Goal: Find specific page/section: Find specific page/section

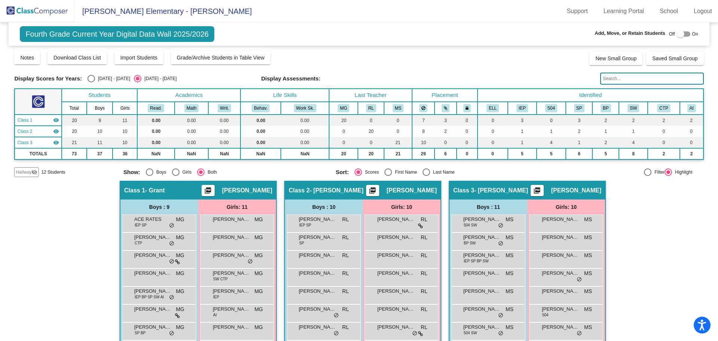
scroll to position [75, 0]
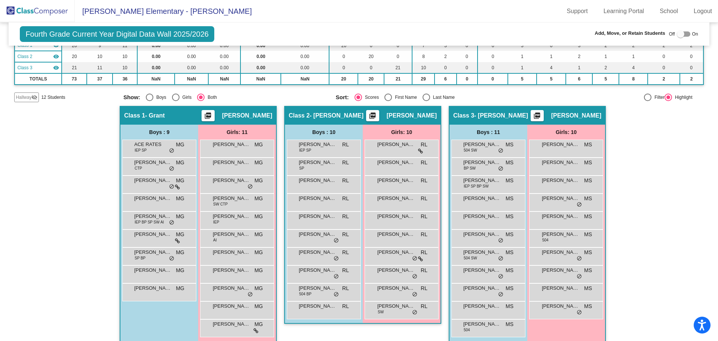
click at [48, 13] on img at bounding box center [37, 11] width 75 height 22
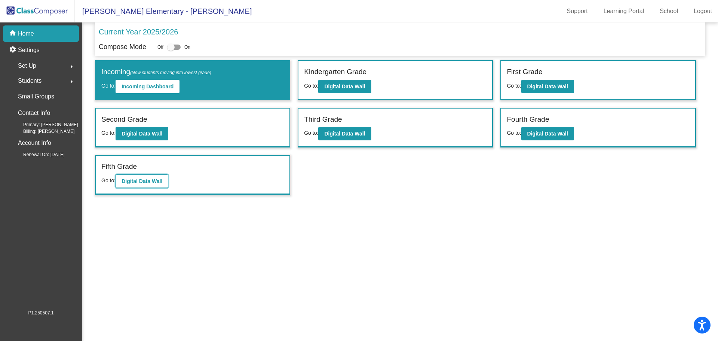
click at [131, 183] on b "Digital Data Wall" at bounding box center [142, 181] width 41 height 6
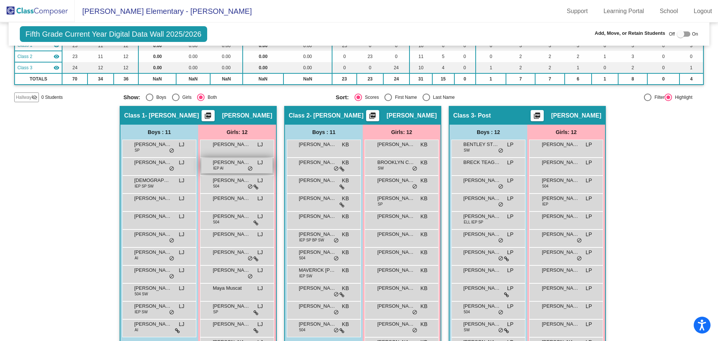
scroll to position [101, 0]
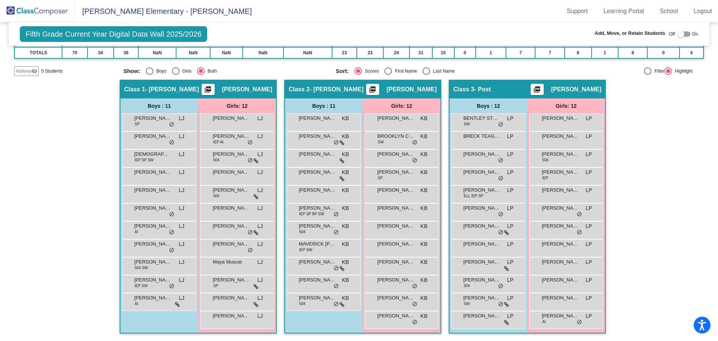
click at [40, 14] on img at bounding box center [37, 11] width 75 height 22
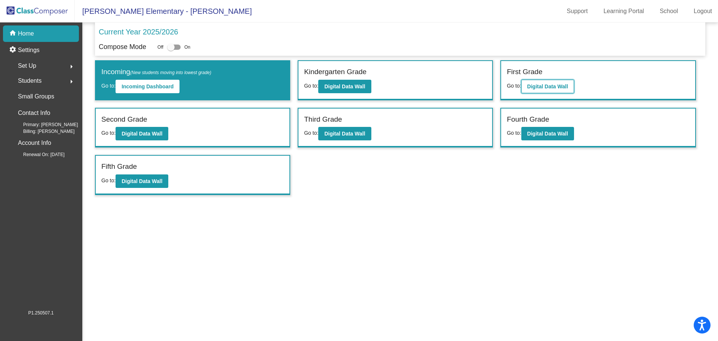
click at [531, 86] on b "Digital Data Wall" at bounding box center [547, 86] width 41 height 6
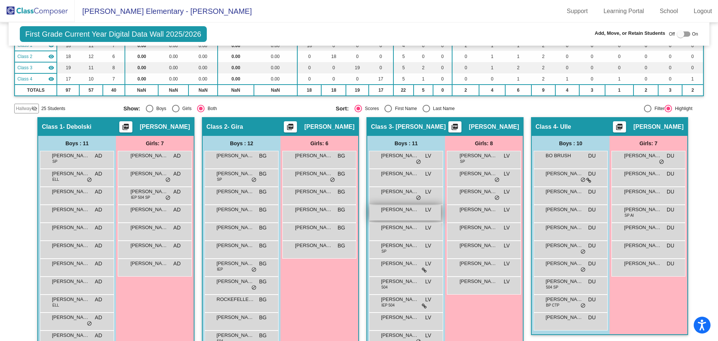
scroll to position [112, 0]
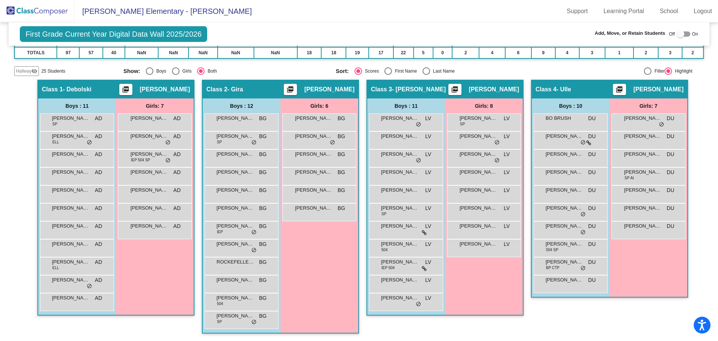
click at [56, 12] on img at bounding box center [37, 11] width 75 height 22
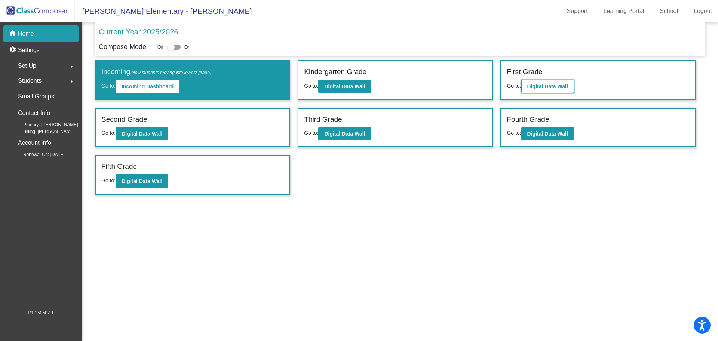
click at [539, 89] on button "Digital Data Wall" at bounding box center [547, 86] width 53 height 13
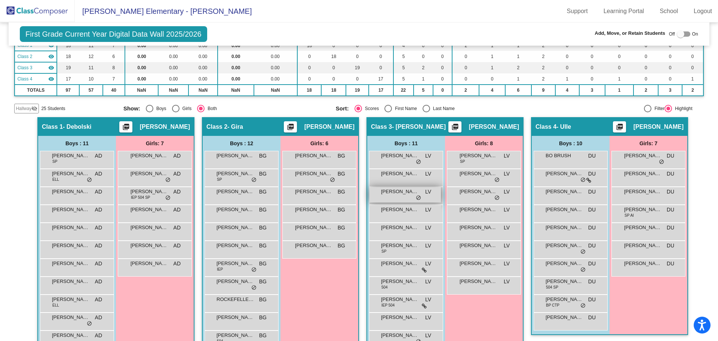
scroll to position [112, 0]
